Goal: Transaction & Acquisition: Purchase product/service

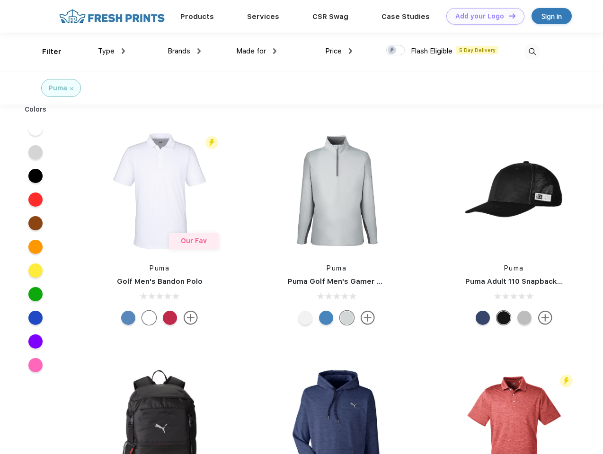
scroll to position [0, 0]
click at [481, 16] on link "Add your Logo Design Tool" at bounding box center [485, 16] width 78 height 17
click at [0, 0] on div "Design Tool" at bounding box center [0, 0] width 0 height 0
click at [507, 16] on link "Add your Logo Design Tool" at bounding box center [485, 16] width 78 height 17
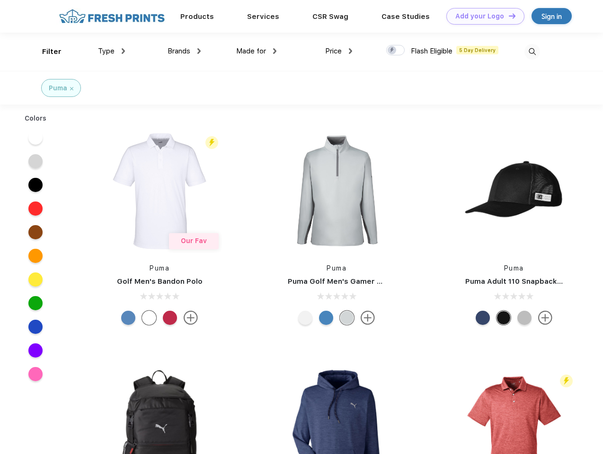
click at [45, 52] on div "Filter" at bounding box center [51, 51] width 19 height 11
click at [112, 51] on span "Type" at bounding box center [106, 51] width 17 height 9
click at [184, 51] on span "Brands" at bounding box center [178, 51] width 23 height 9
click at [256, 51] on span "Made for" at bounding box center [251, 51] width 30 height 9
click at [339, 51] on span "Price" at bounding box center [333, 51] width 17 height 9
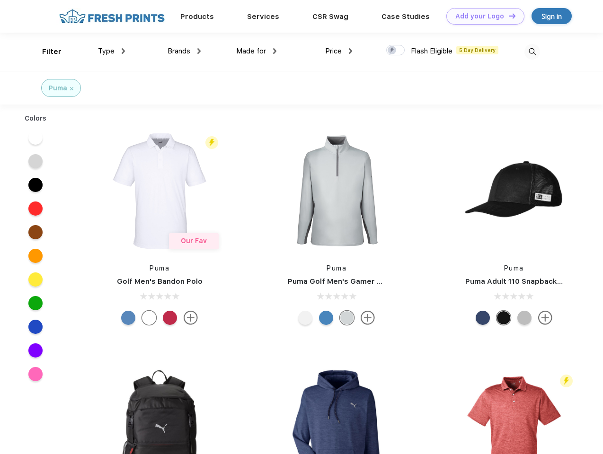
click at [395, 51] on div at bounding box center [395, 50] width 18 height 10
click at [392, 51] on input "checkbox" at bounding box center [389, 47] width 6 height 6
click at [532, 52] on img at bounding box center [532, 52] width 16 height 16
